Goal: Task Accomplishment & Management: Use online tool/utility

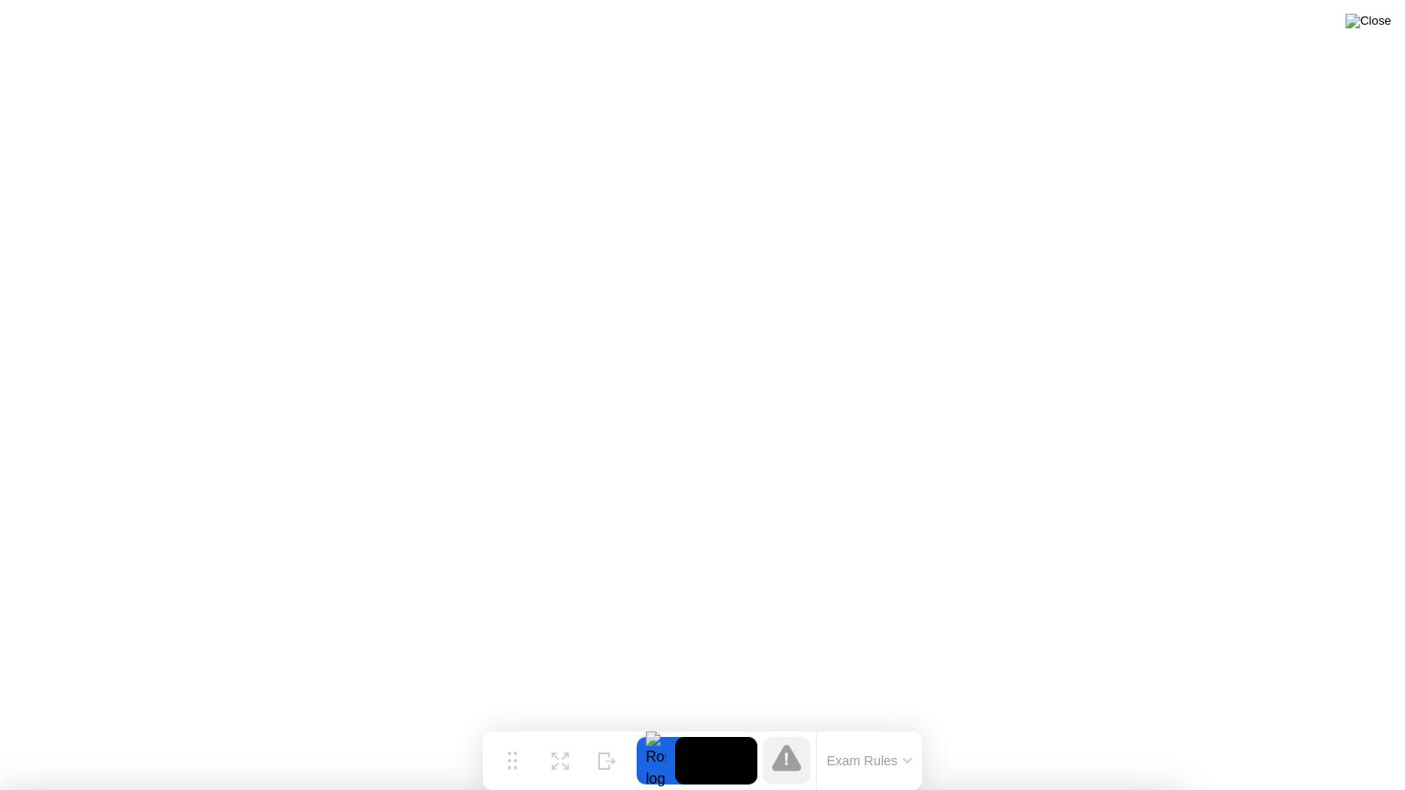
click at [1385, 26] on img at bounding box center [1368, 21] width 46 height 15
click at [1375, 24] on img at bounding box center [1368, 21] width 46 height 15
